Goal: Information Seeking & Learning: Check status

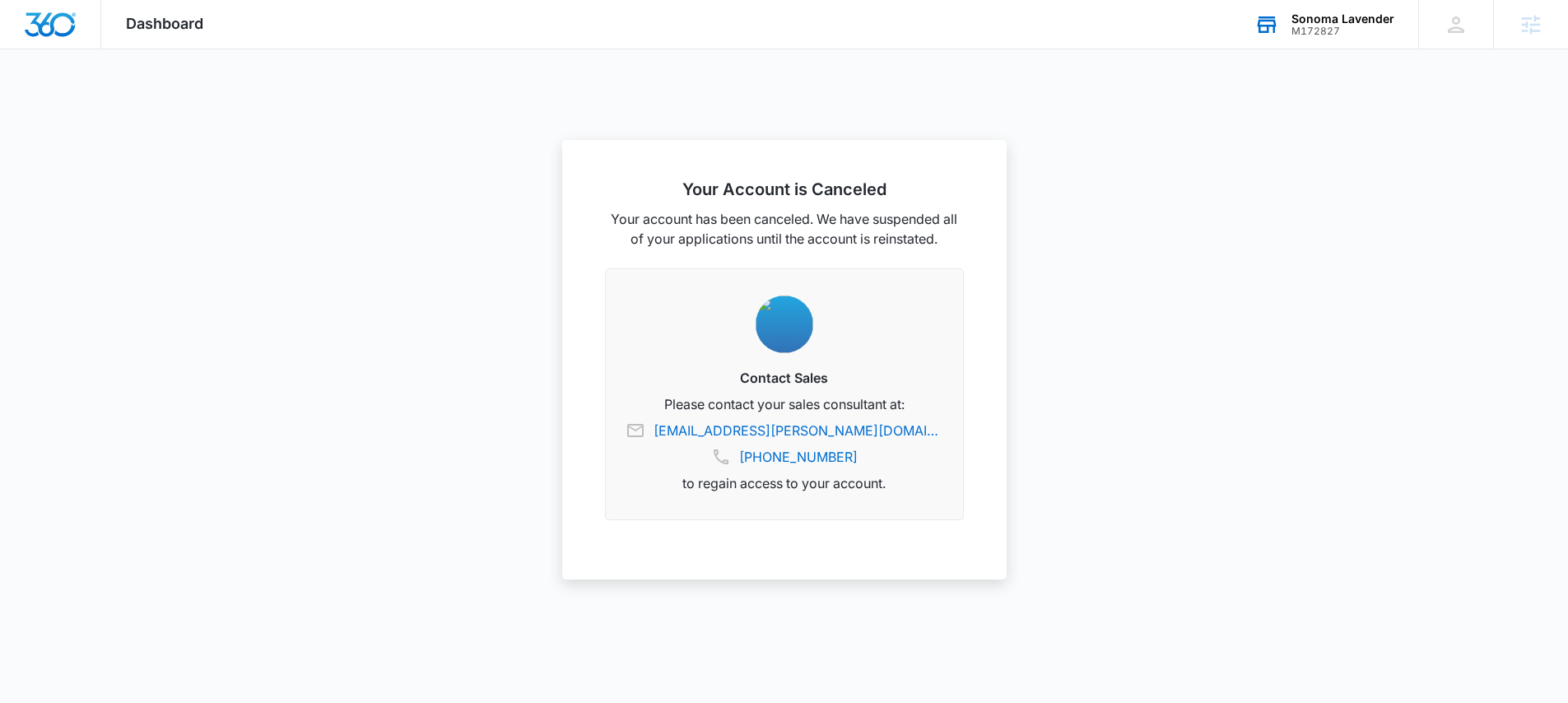
click at [1315, 26] on div "M172827" at bounding box center [1342, 31] width 102 height 12
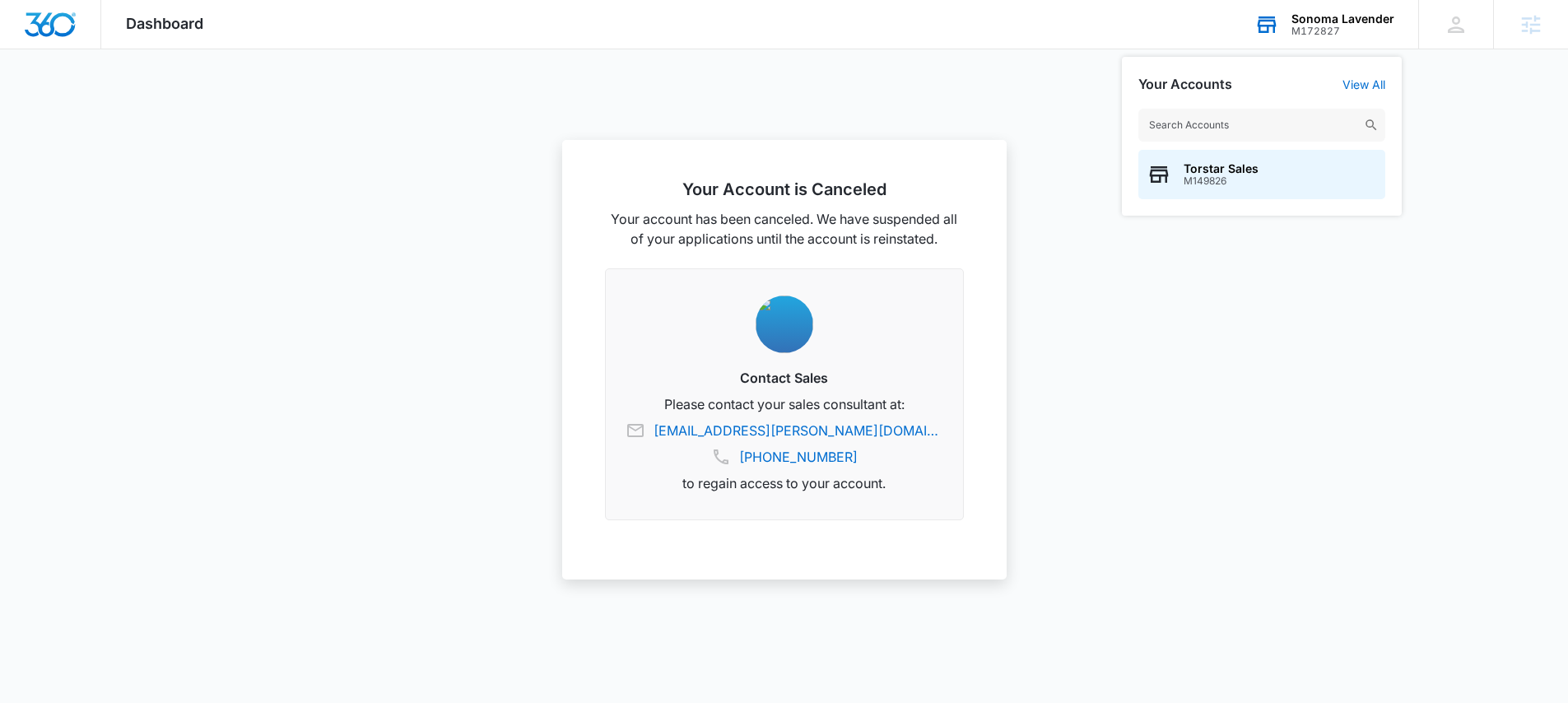
click at [1241, 129] on input "text" at bounding box center [1261, 125] width 247 height 33
click at [1232, 128] on input "[PERSON_NAME]" at bounding box center [1261, 125] width 247 height 33
type input "junie"
click at [1253, 163] on div "[PERSON_NAME] M33375" at bounding box center [1261, 174] width 247 height 49
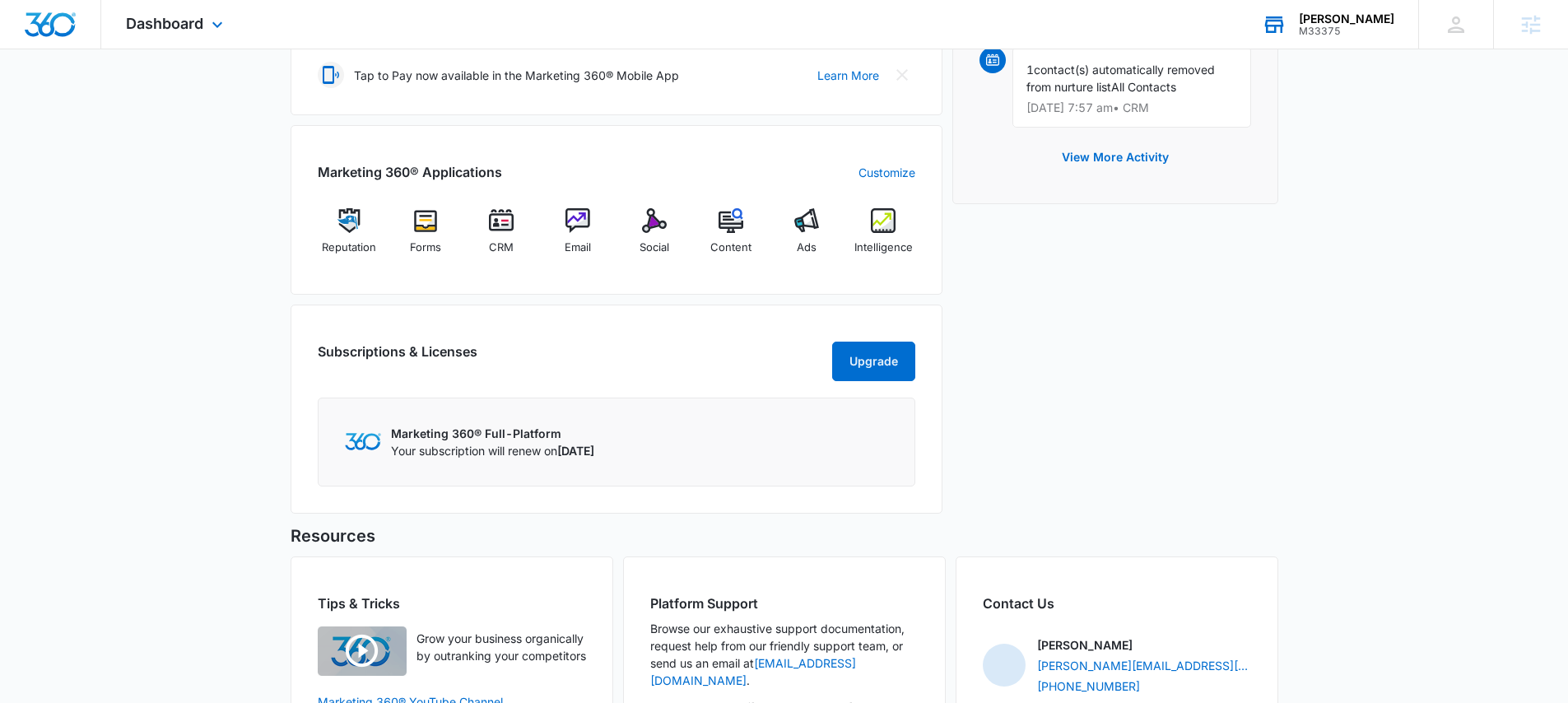
scroll to position [680, 0]
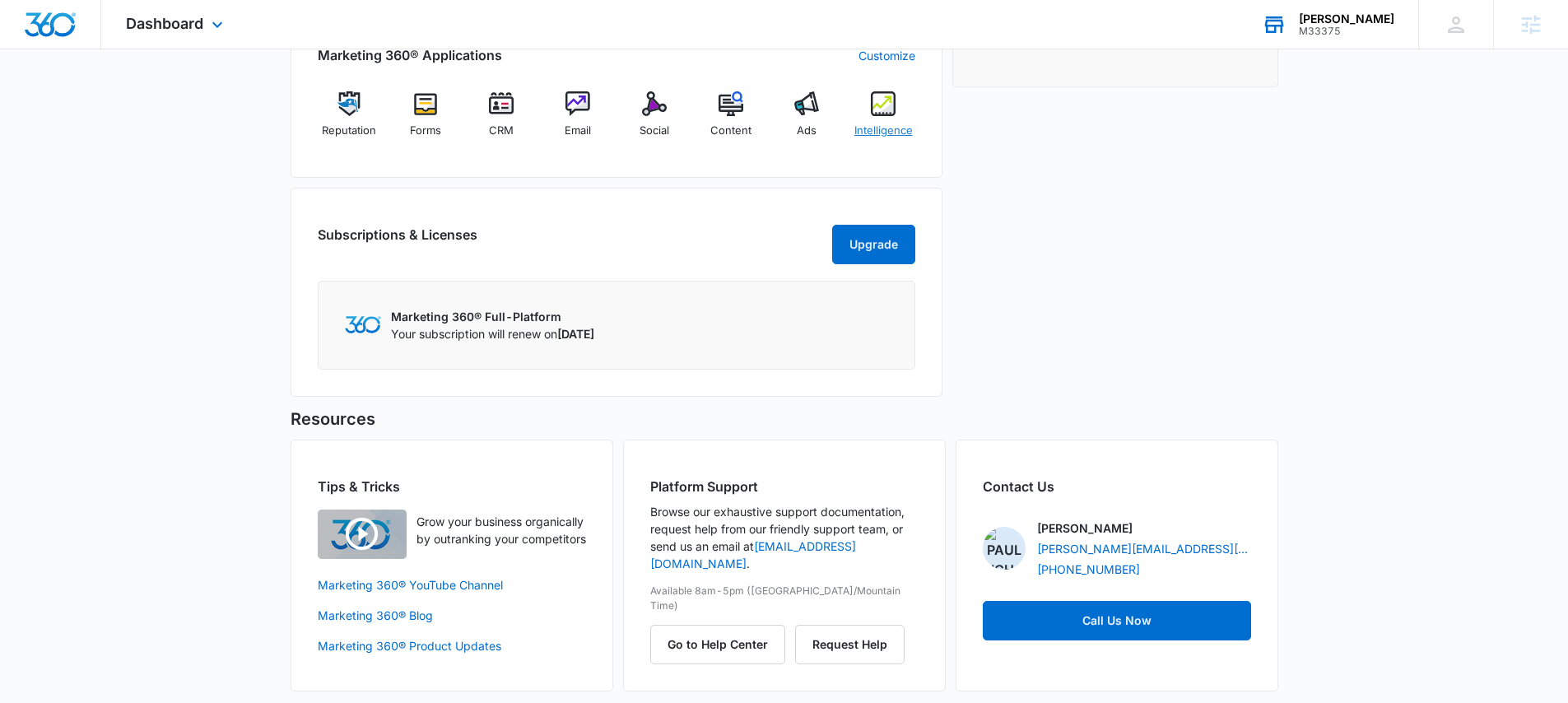
click at [883, 112] on img at bounding box center [882, 103] width 24 height 24
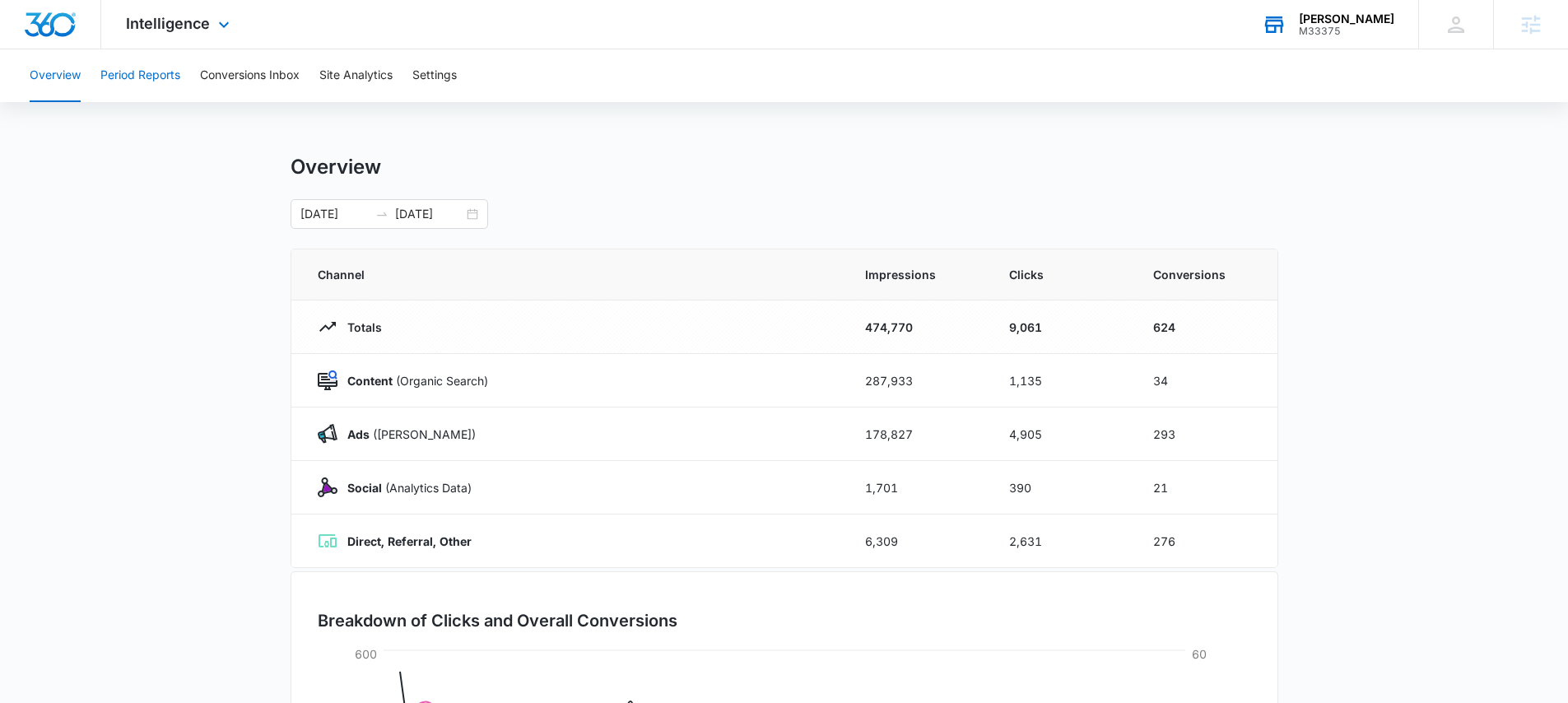
click at [152, 84] on button "Period Reports" at bounding box center [141, 75] width 80 height 53
